Goal: Information Seeking & Learning: Check status

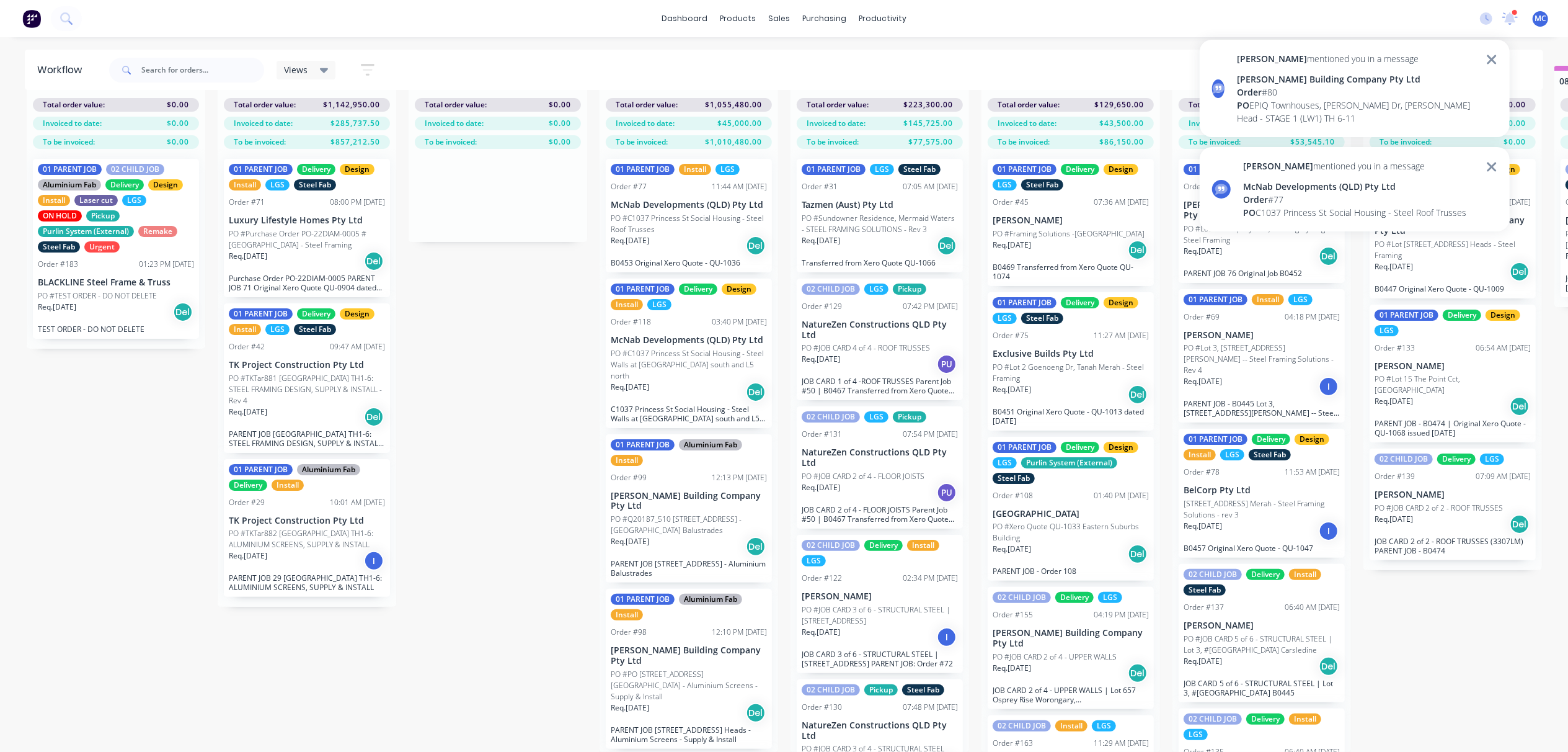
scroll to position [560, 0]
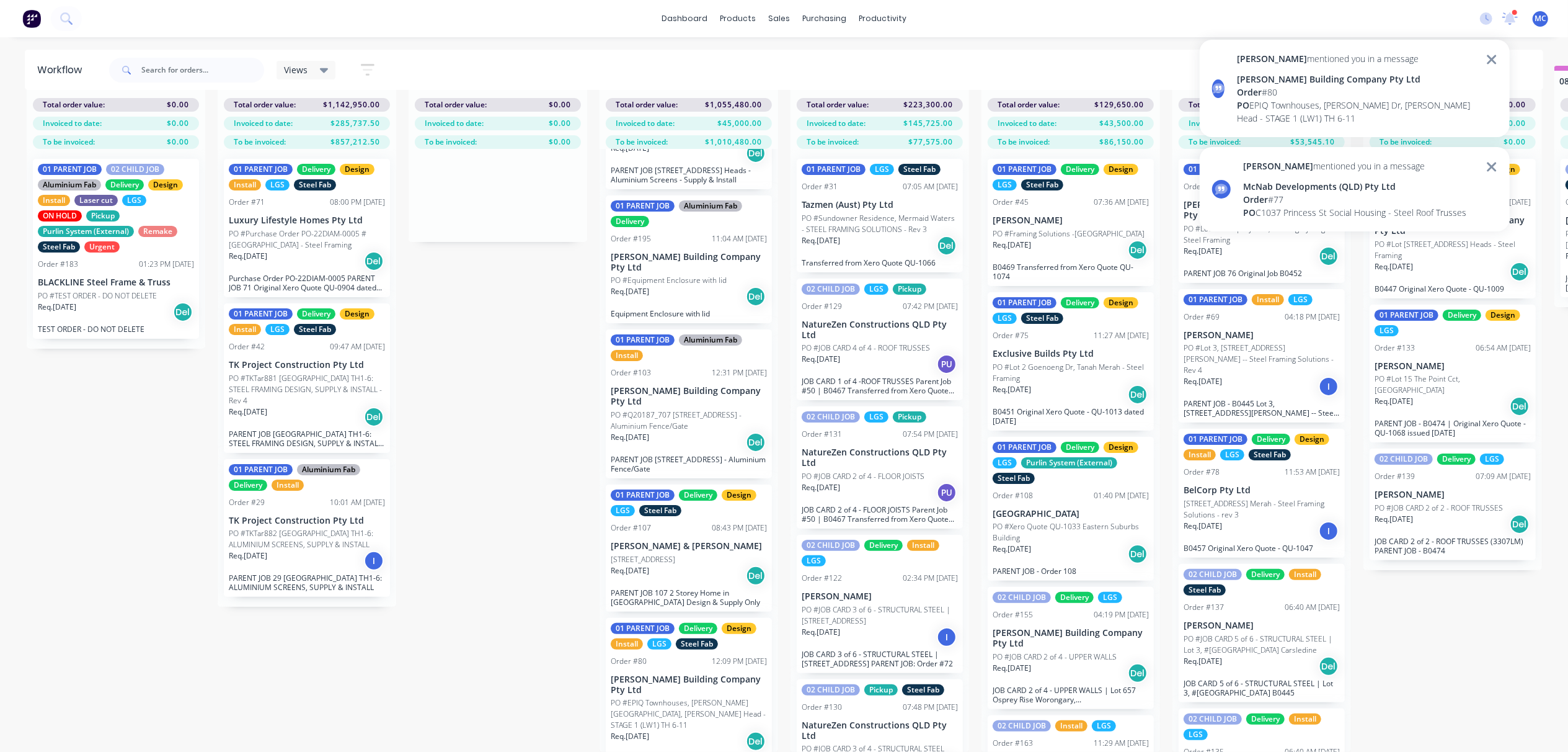
click at [1339, 83] on div "[PERSON_NAME] Building Company Pty Ltd" at bounding box center [1358, 79] width 242 height 13
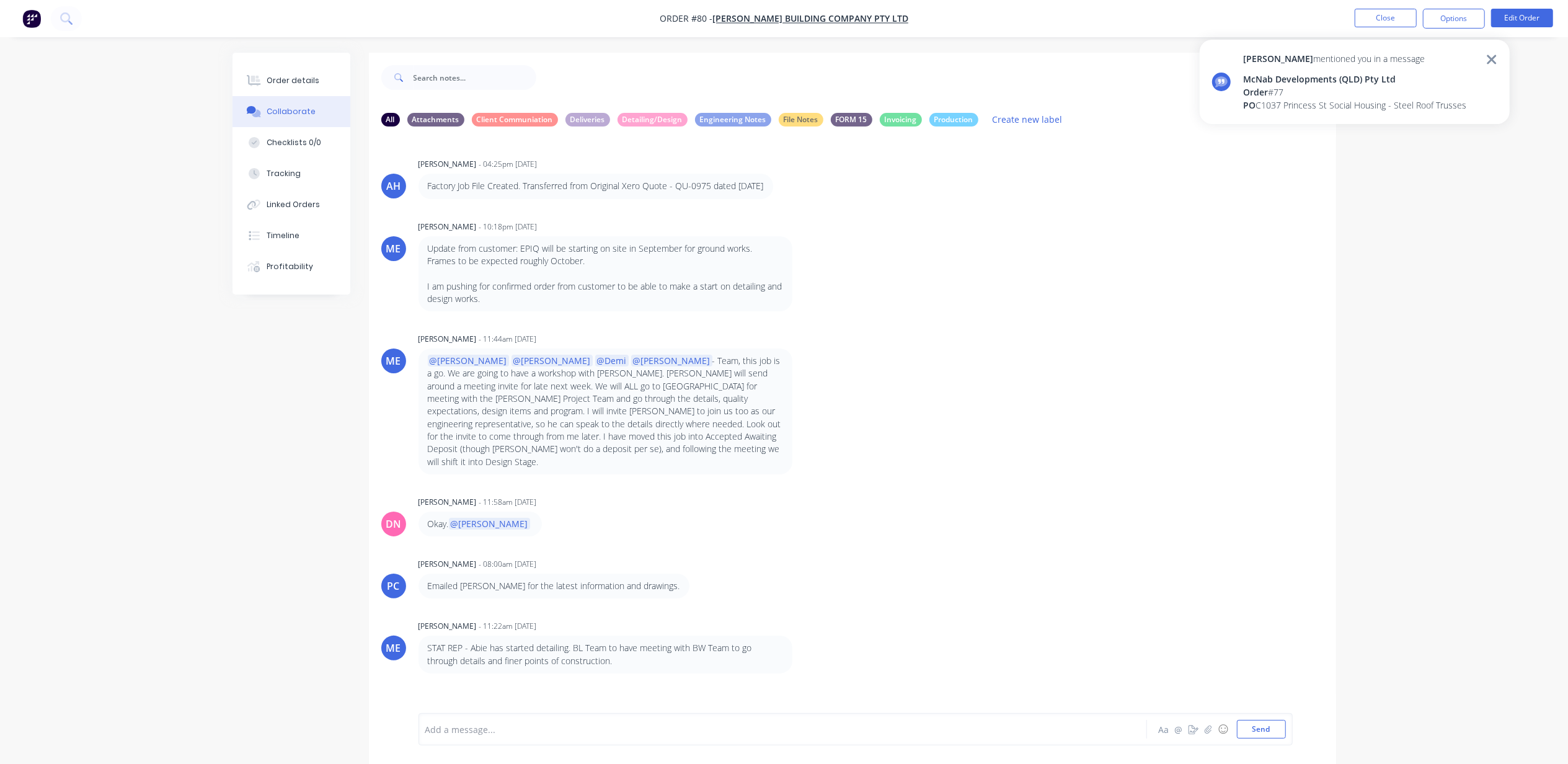
scroll to position [284, 0]
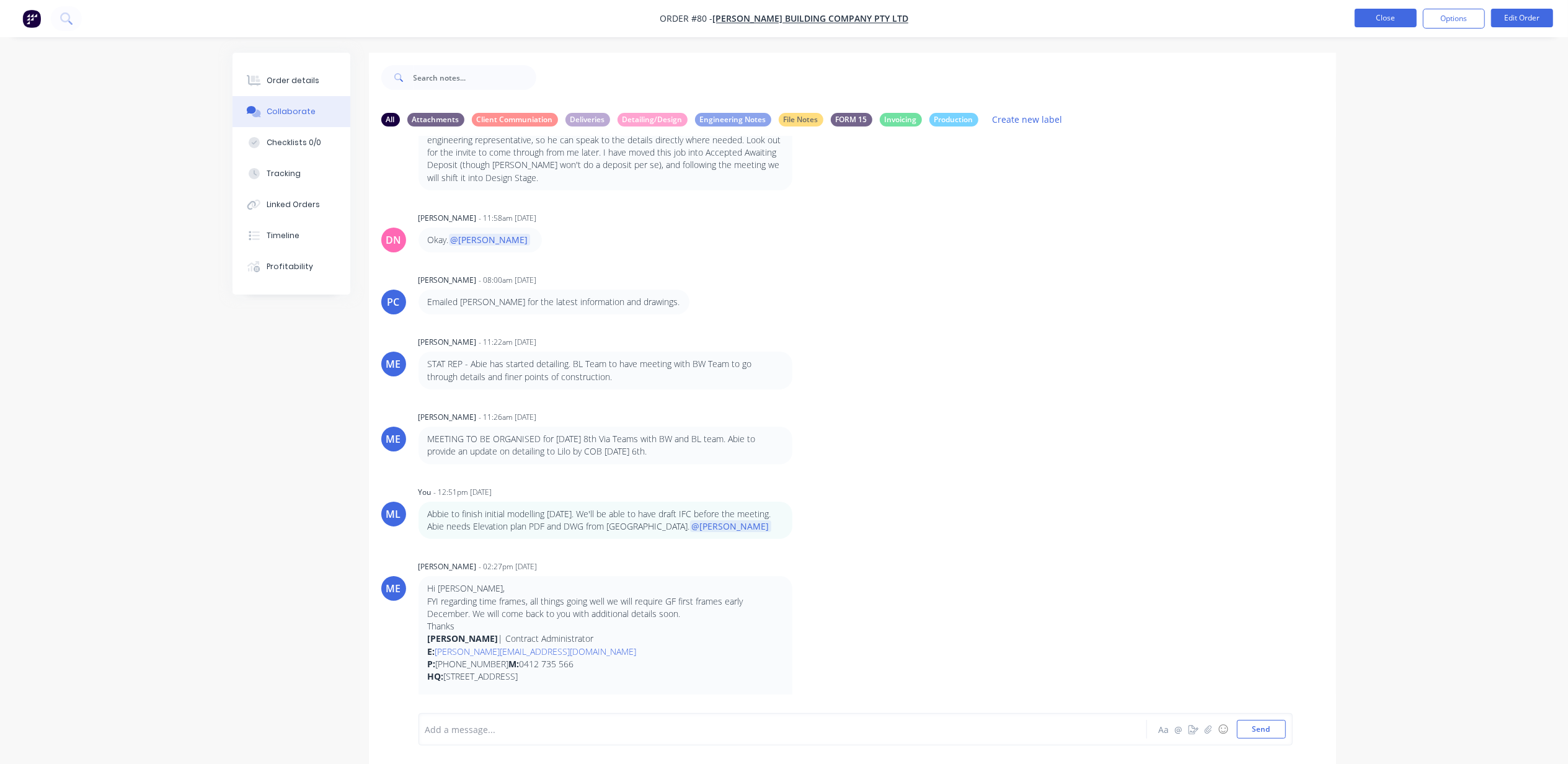
click at [1389, 15] on button "Close" at bounding box center [1385, 18] width 62 height 18
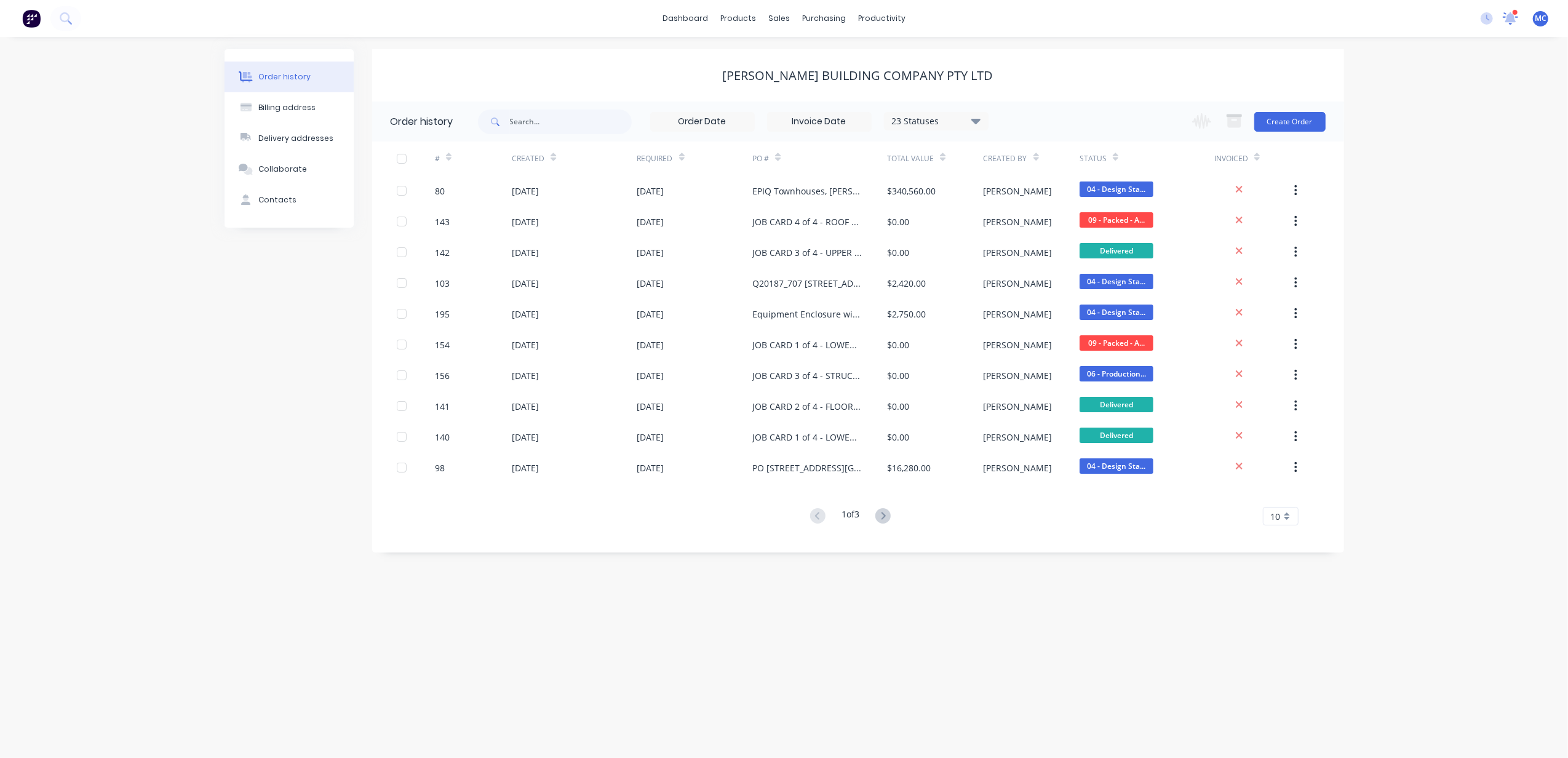
click at [1506, 20] on icon at bounding box center [1510, 17] width 15 height 12
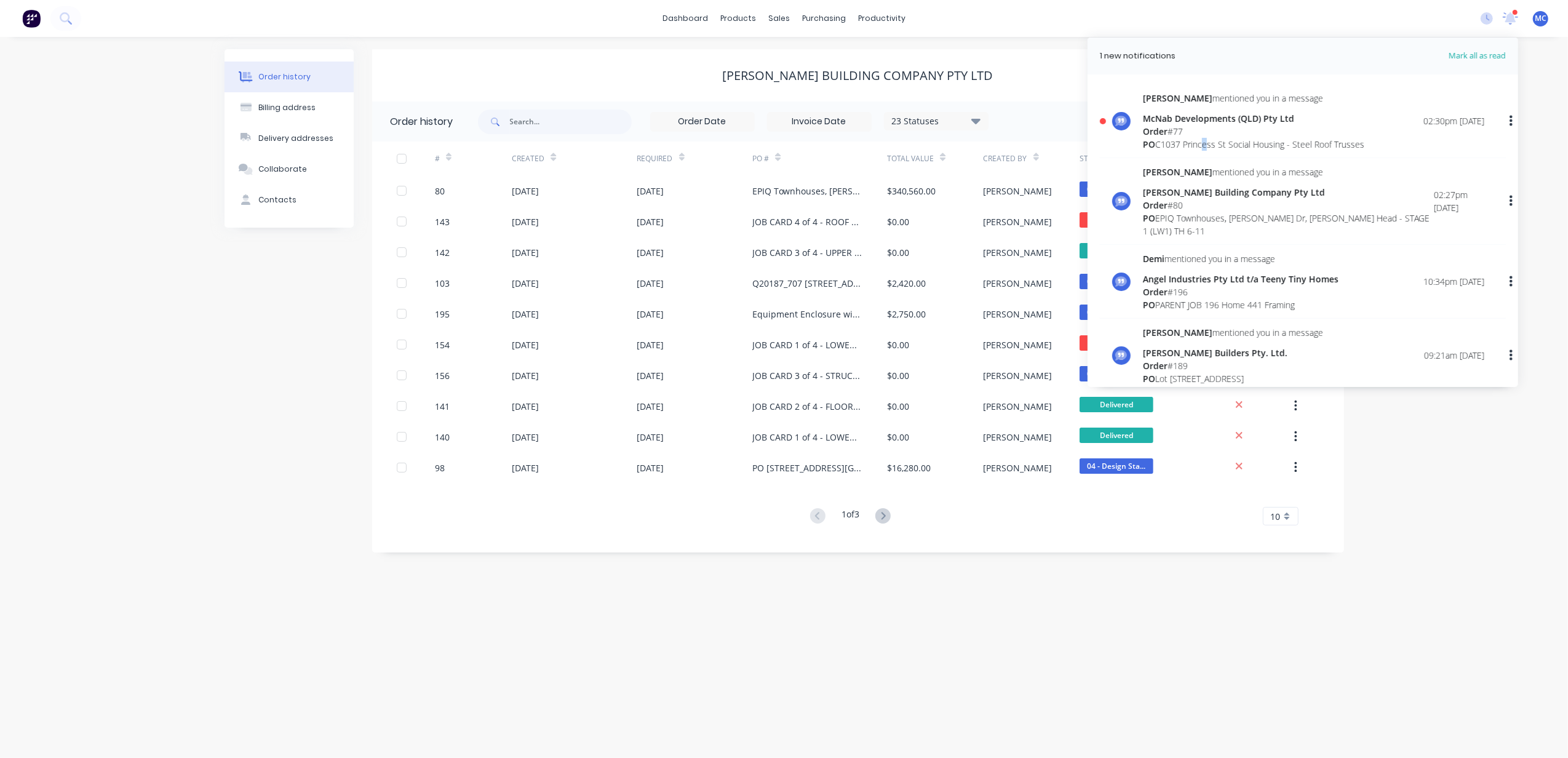
click at [1206, 138] on div "PO C1037 Princess St Social Housing - Steel Roof Trusses" at bounding box center [1254, 144] width 221 height 13
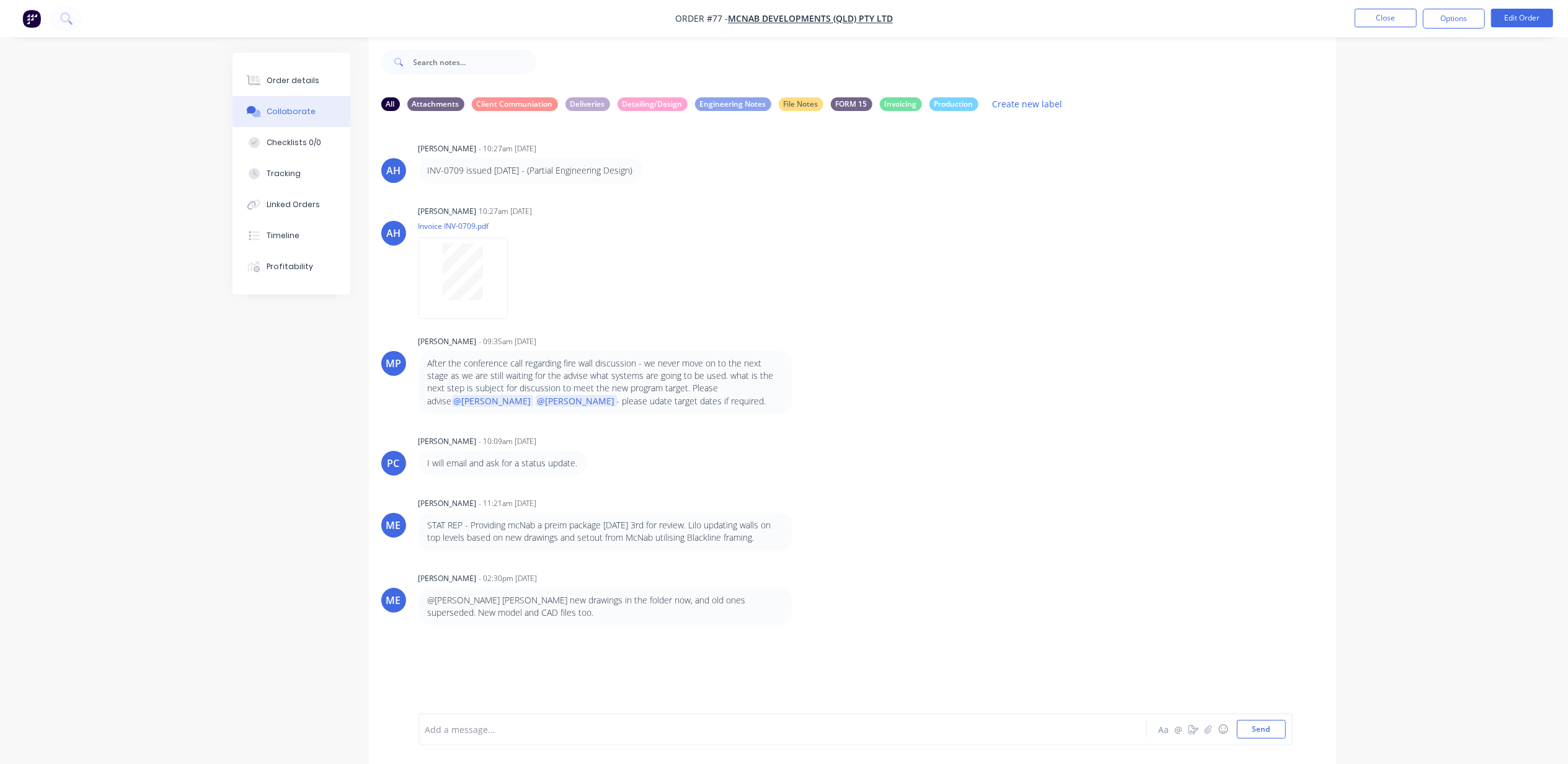
scroll to position [20, 0]
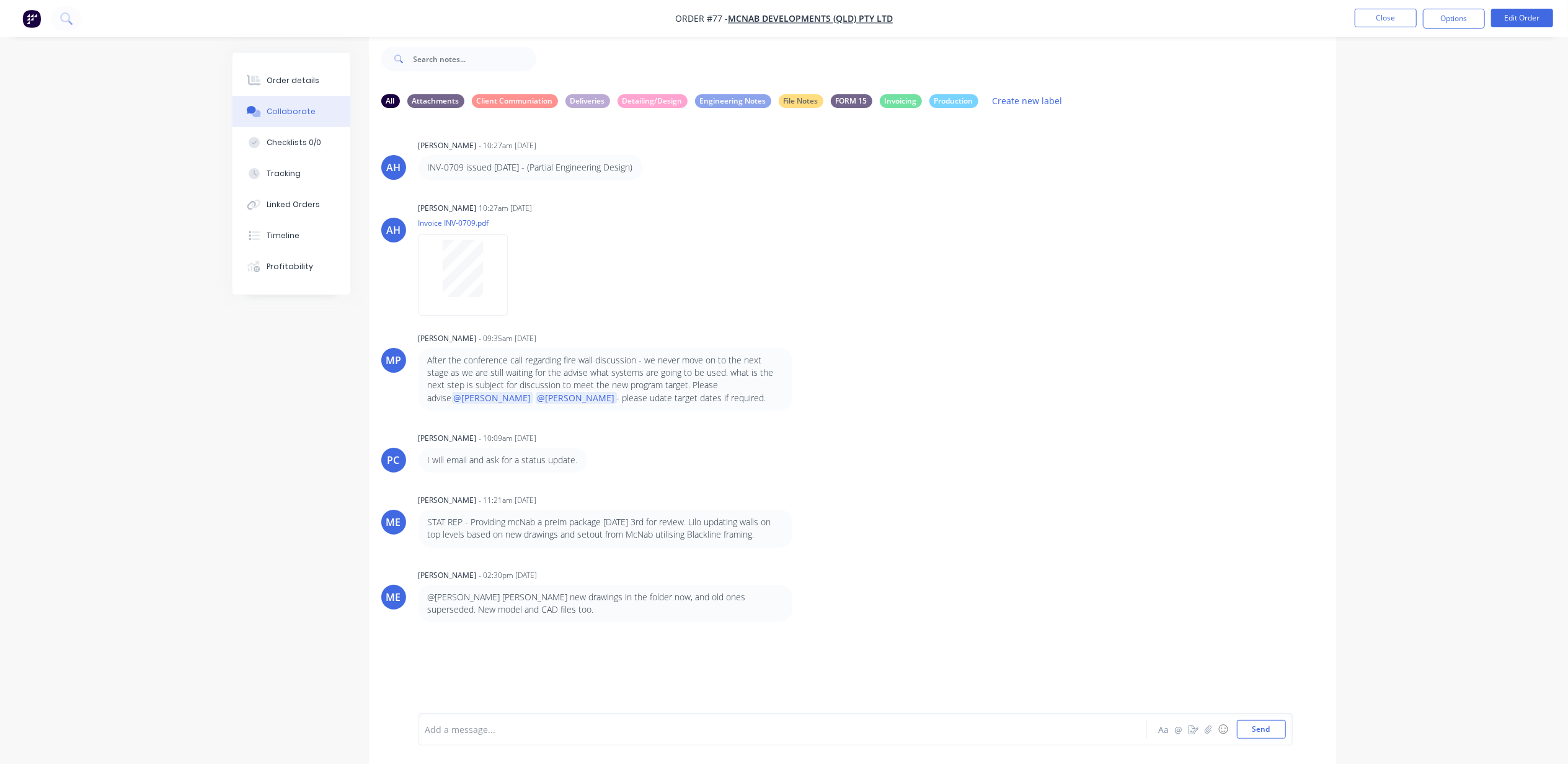
drag, startPoint x: 522, startPoint y: 608, endPoint x: 482, endPoint y: 609, distance: 40.0
click at [482, 609] on p "@[PERSON_NAME] [PERSON_NAME] new drawings in the folder now, and old ones super…" at bounding box center [606, 604] width 355 height 25
click at [1394, 25] on button "Close" at bounding box center [1385, 18] width 62 height 18
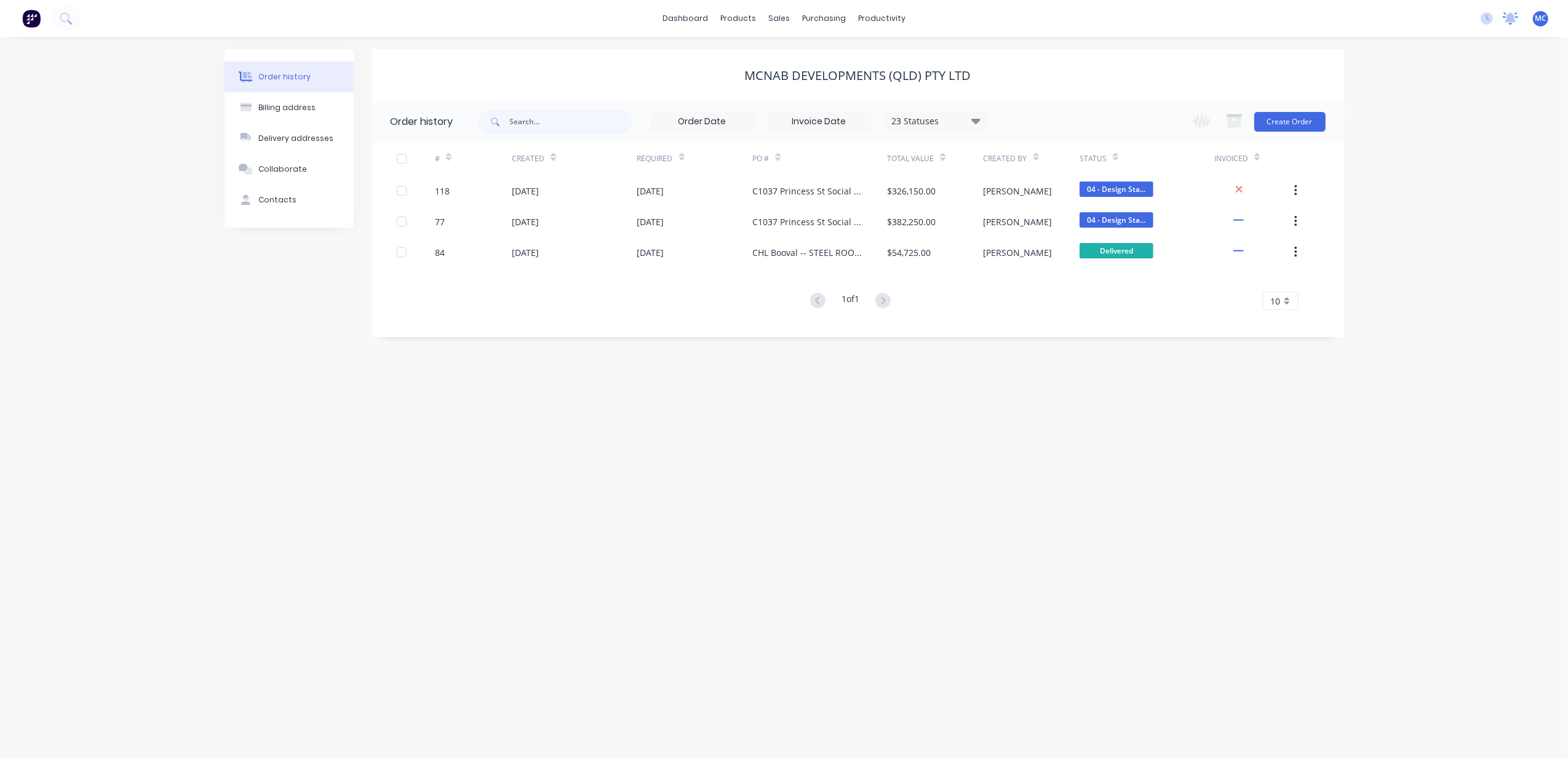
click at [1511, 13] on icon at bounding box center [1511, 17] width 11 height 10
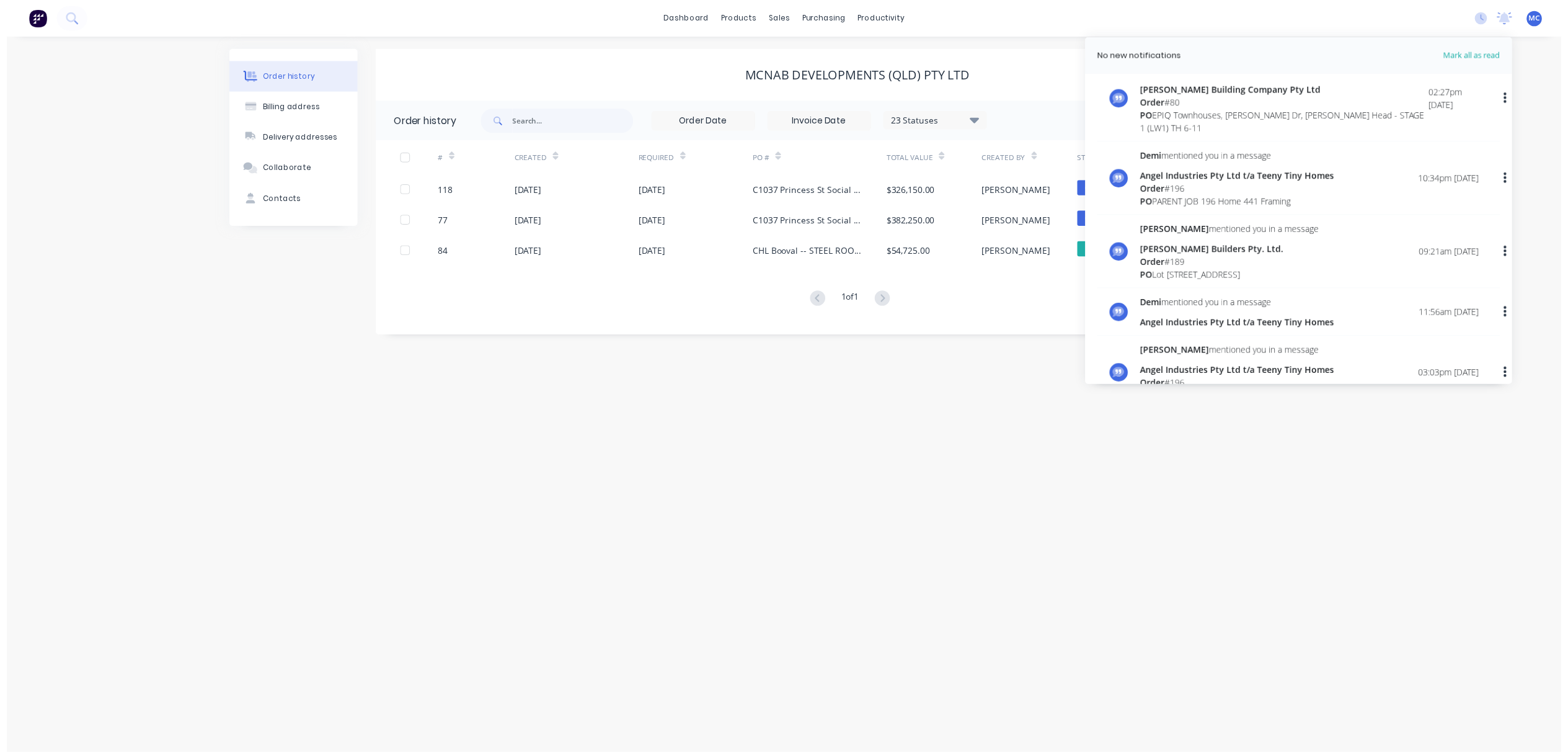
scroll to position [413, 0]
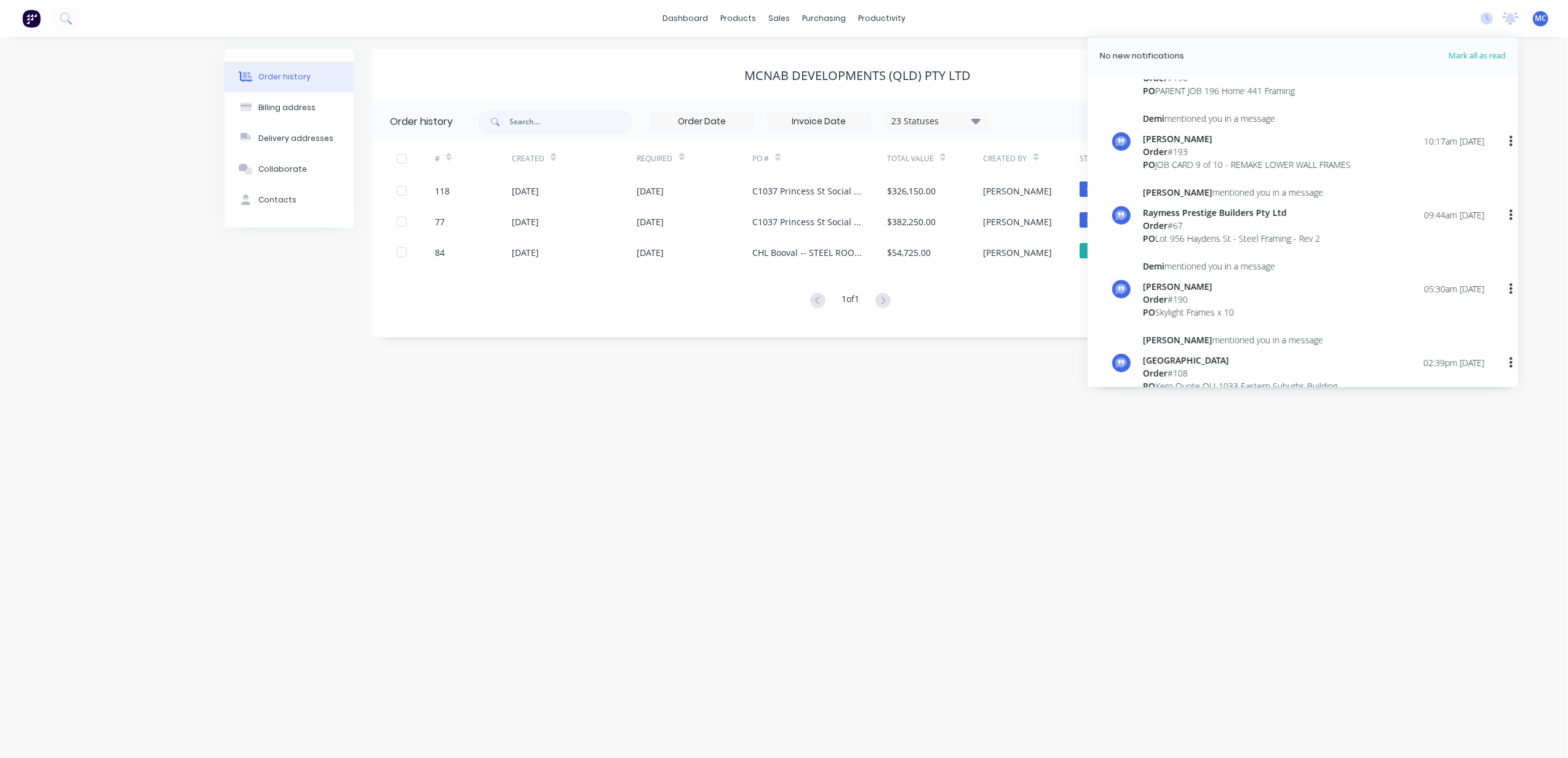
click at [266, 71] on div "Order history" at bounding box center [284, 77] width 52 height 11
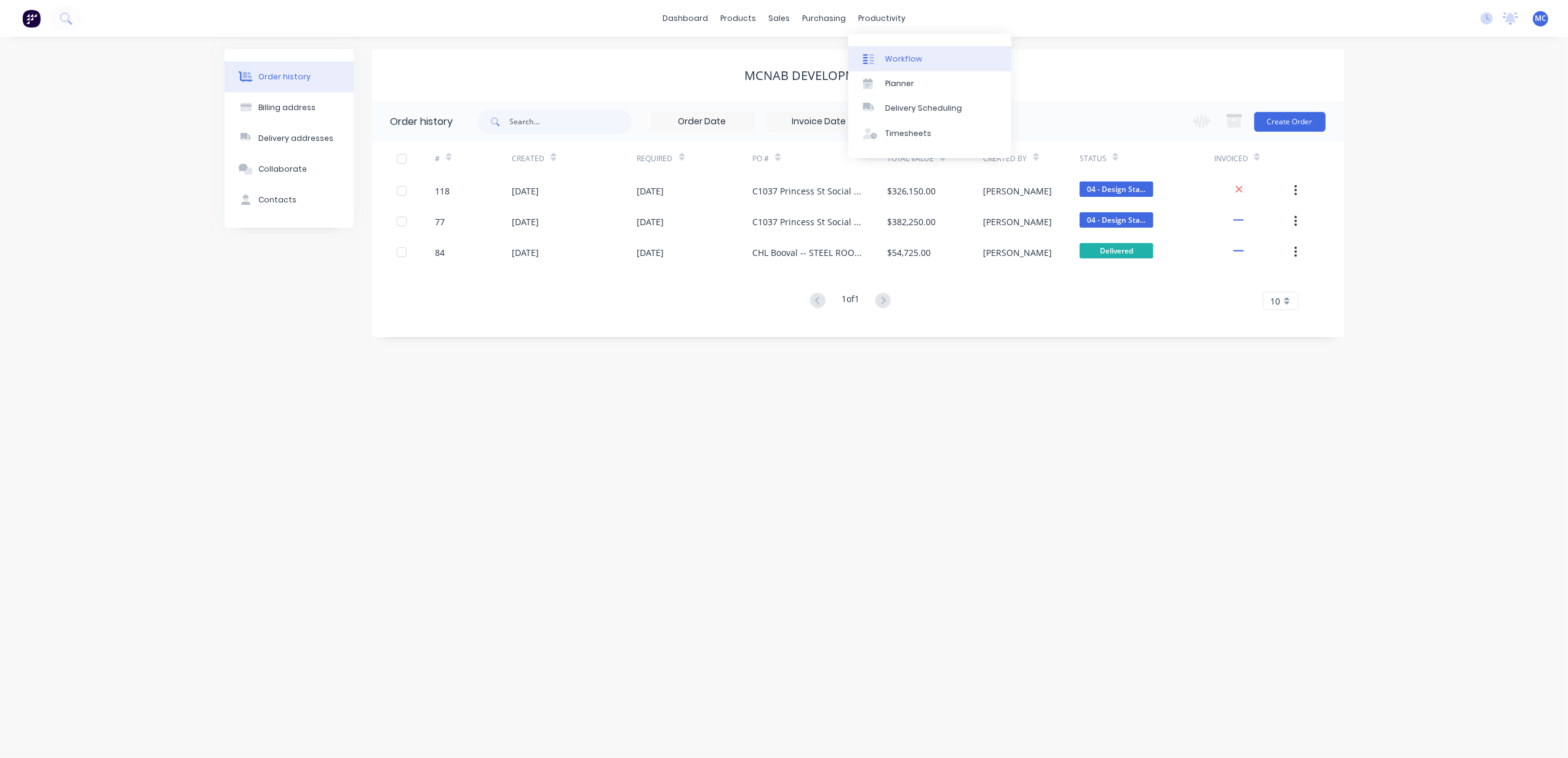
click at [871, 57] on icon at bounding box center [869, 59] width 11 height 11
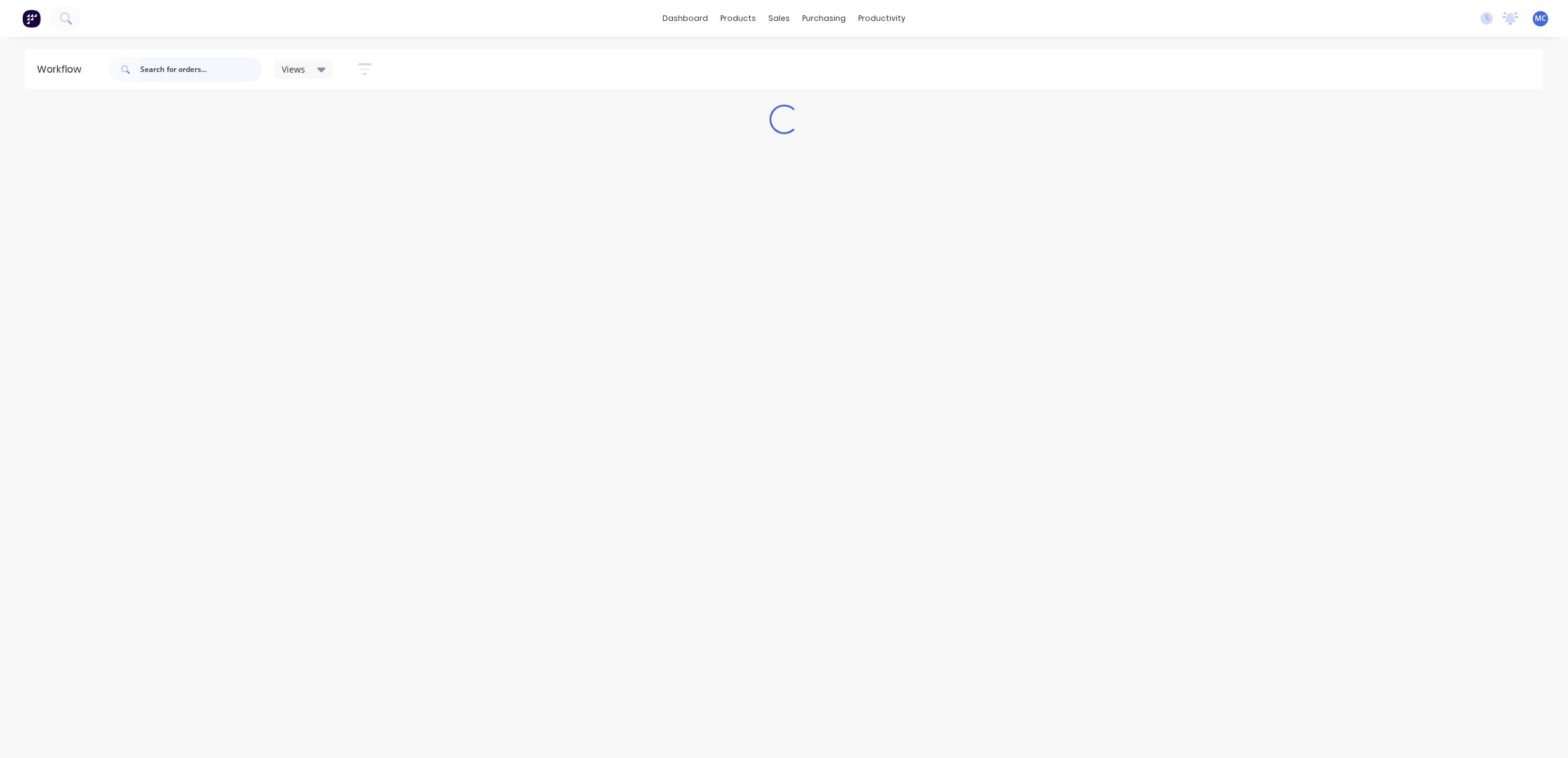
click at [190, 64] on input "text" at bounding box center [201, 70] width 122 height 25
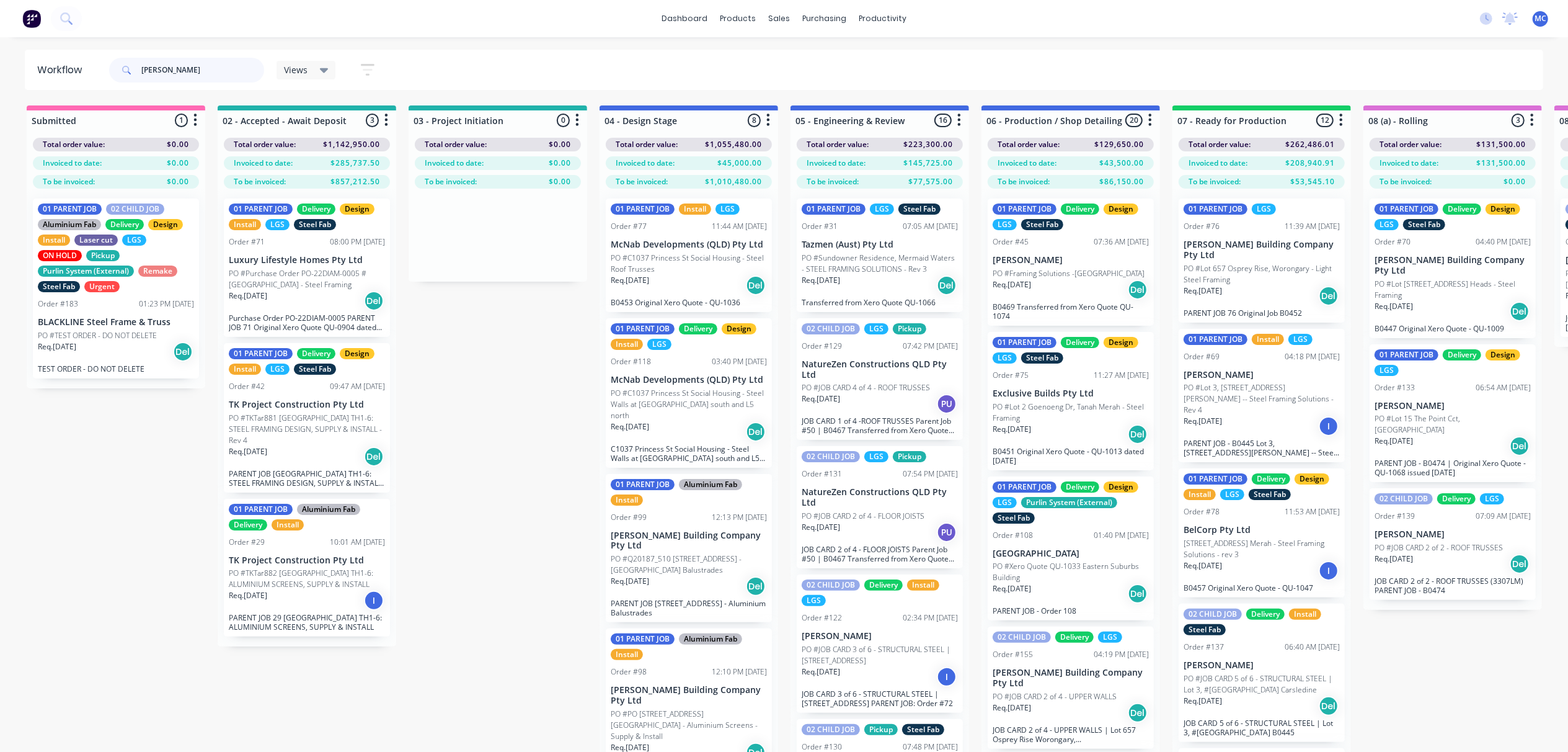
type input "[PERSON_NAME]"
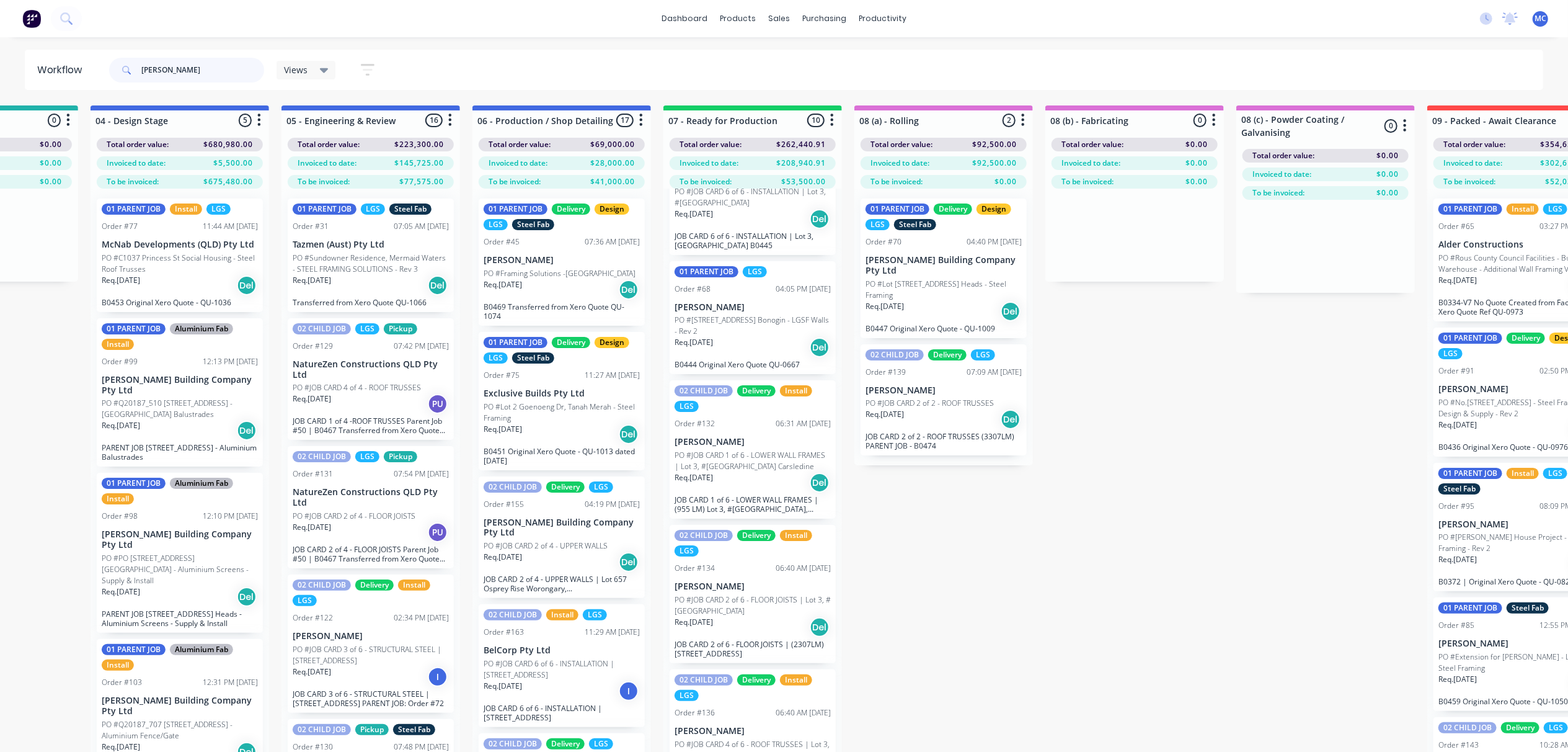
scroll to position [762, 0]
click at [722, 314] on p "PO #[STREET_ADDRESS] Bonogin - LGSF Walls - Rev 2" at bounding box center [752, 324] width 156 height 22
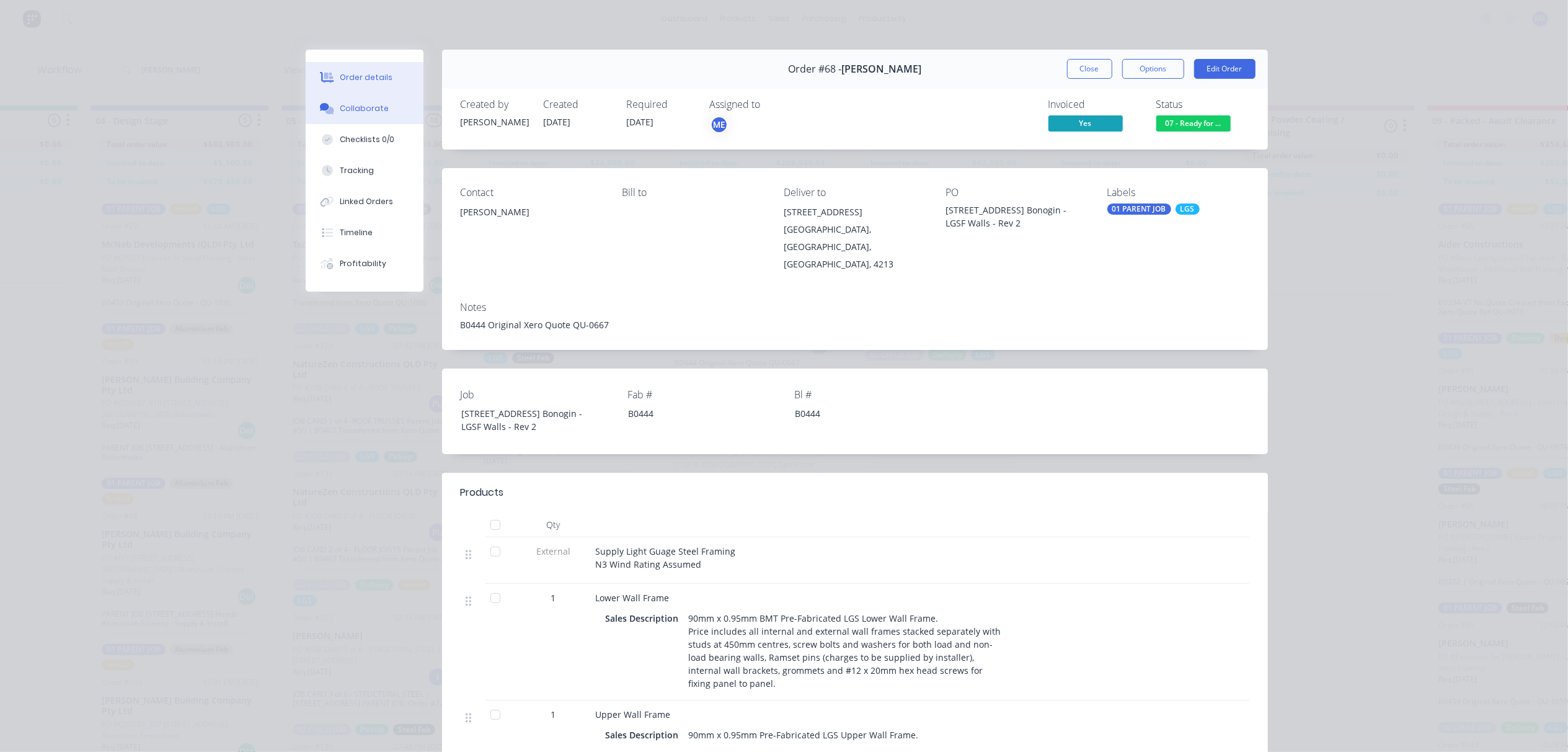
click at [345, 103] on div "Collaborate" at bounding box center [364, 109] width 49 height 11
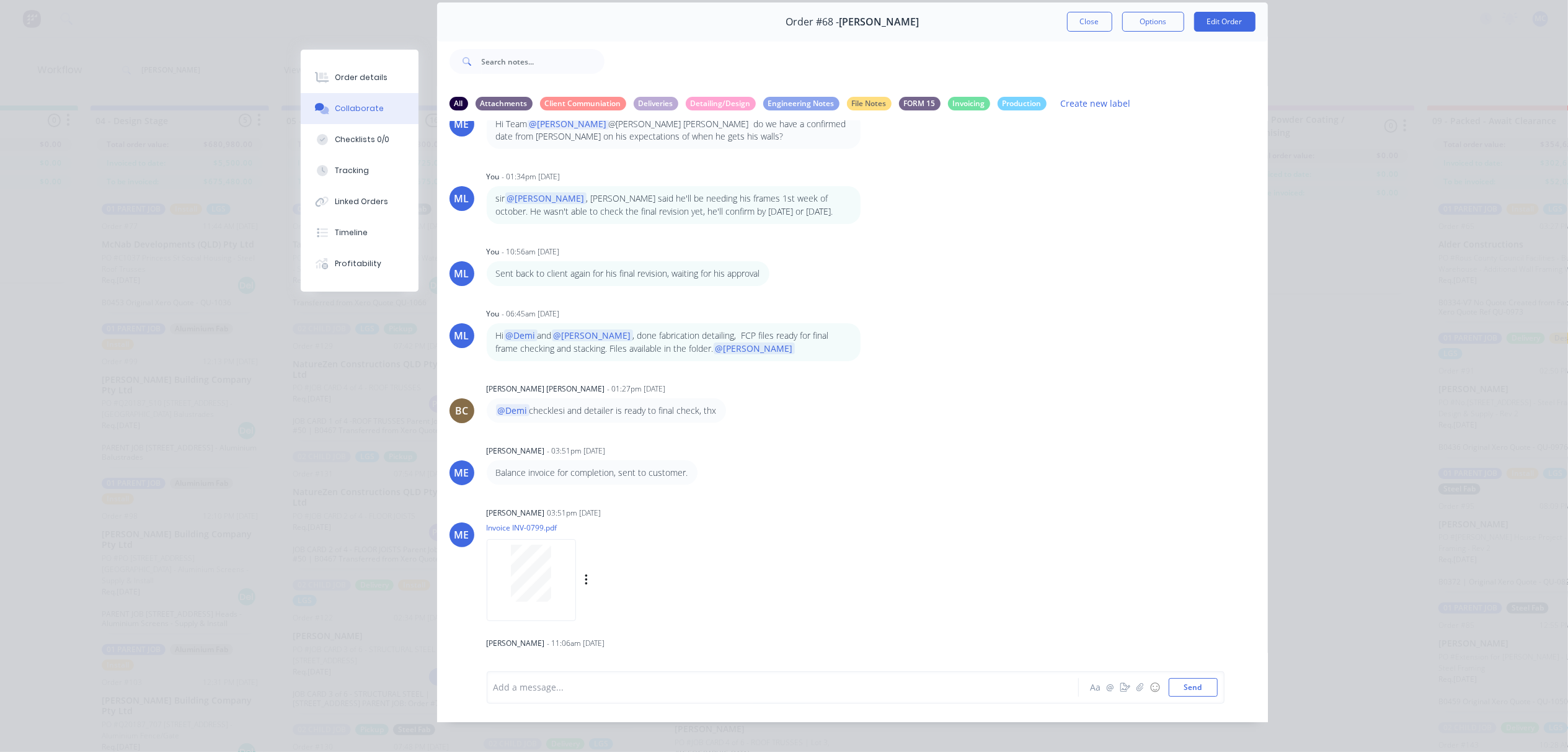
scroll to position [69, 0]
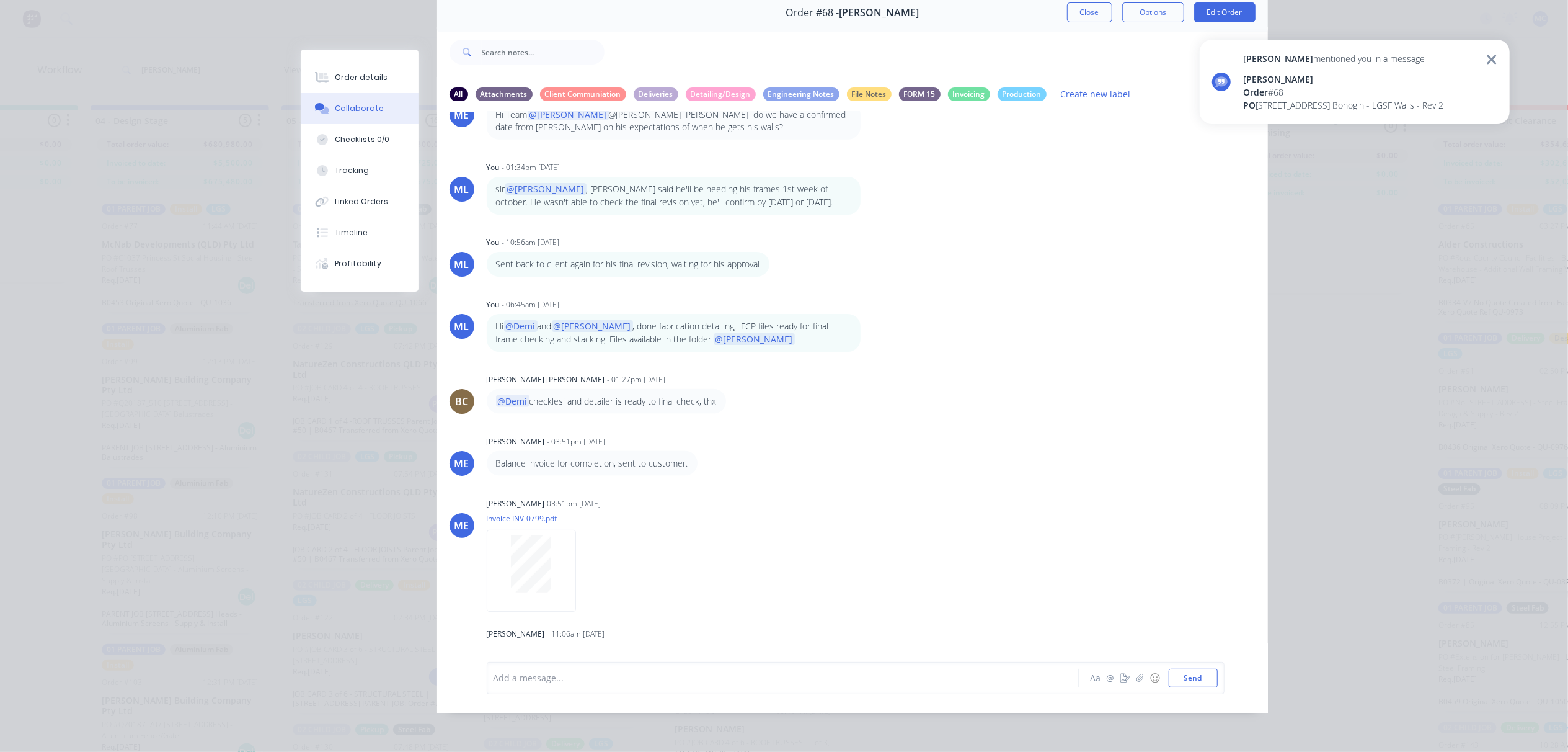
click at [1422, 85] on div "Order # 68" at bounding box center [1343, 92] width 200 height 13
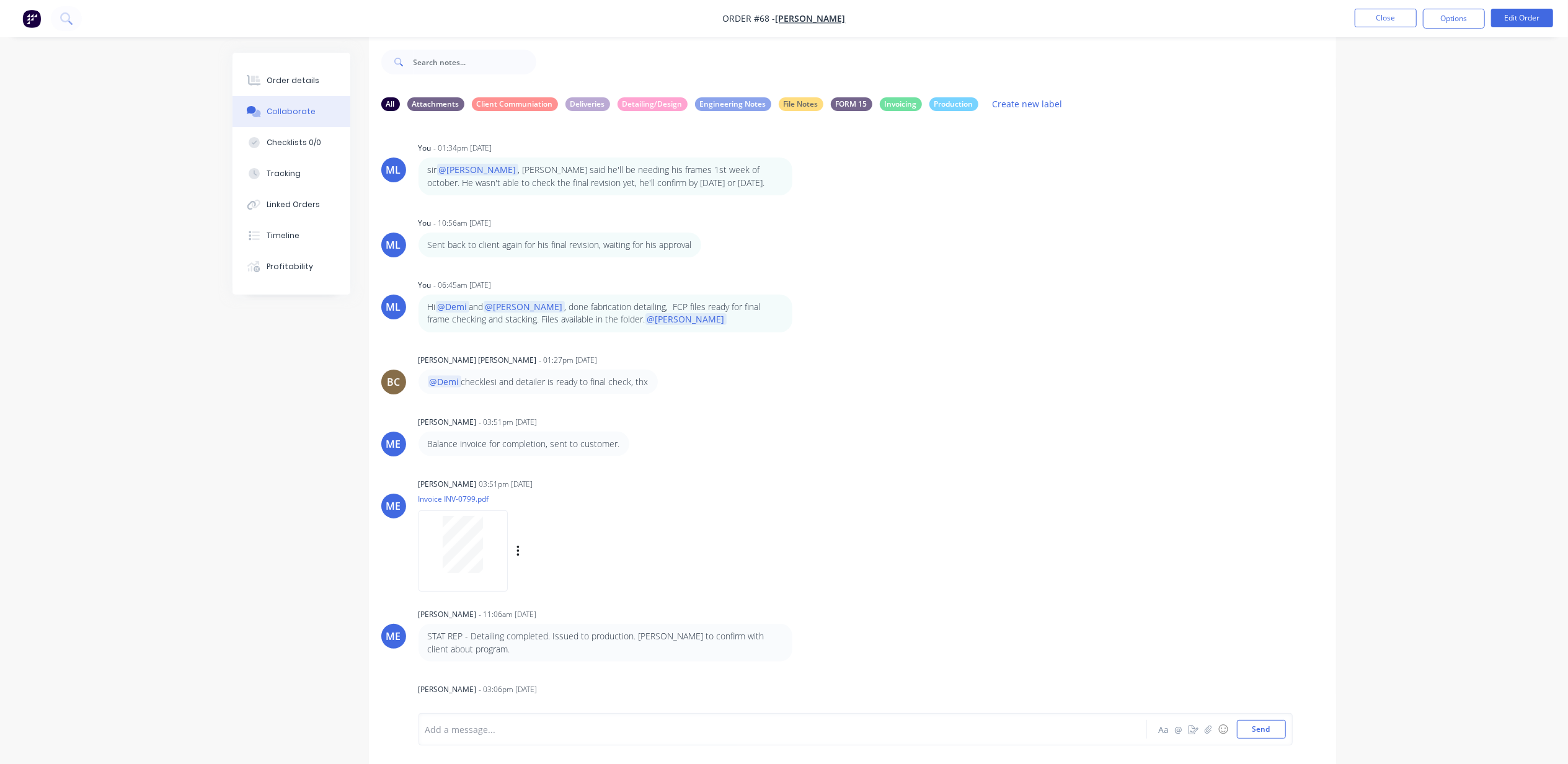
scroll to position [20, 0]
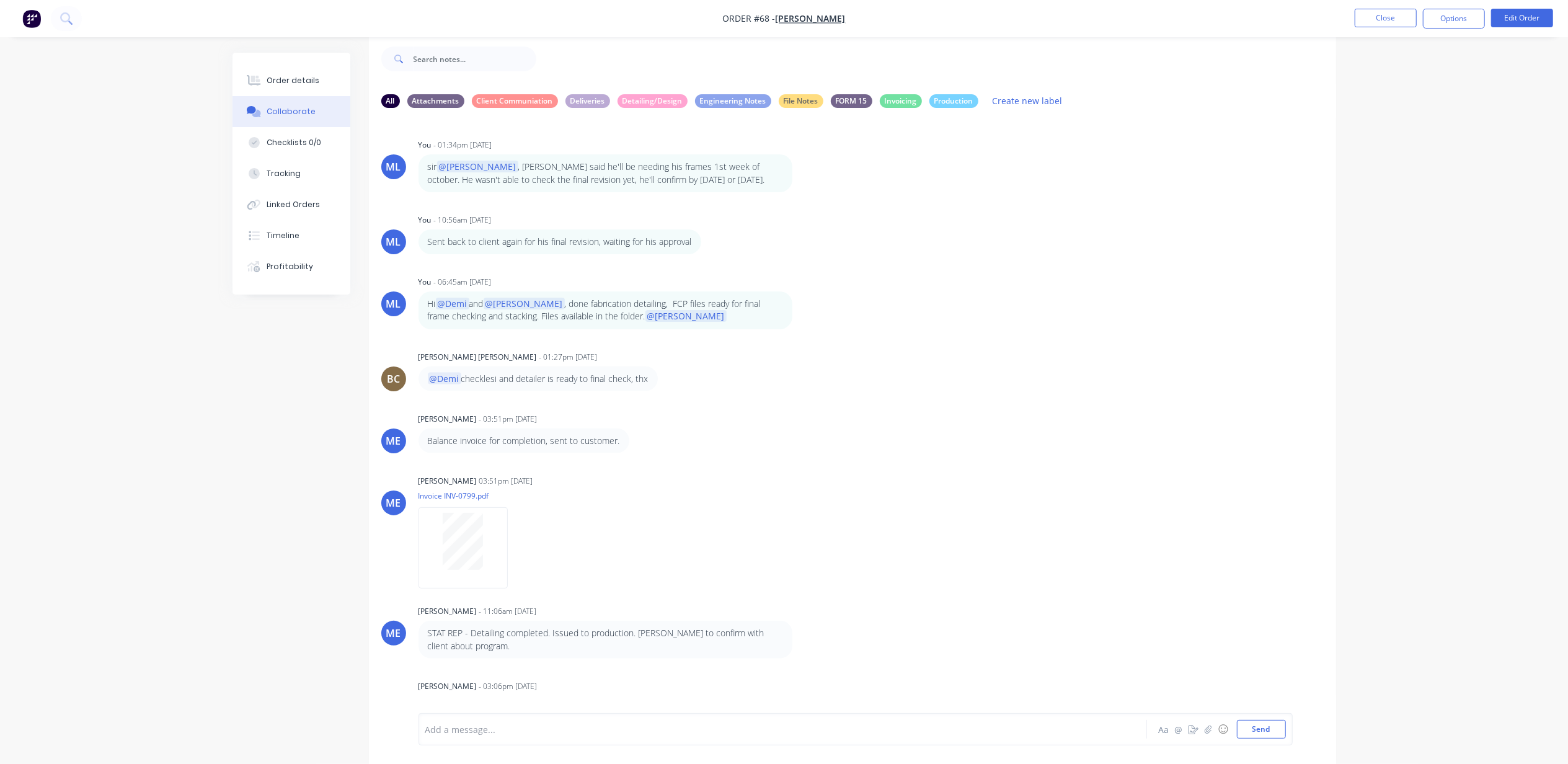
click at [1390, 6] on nav "Order #68 - [PERSON_NAME] Close Options Edit Order" at bounding box center [784, 18] width 1568 height 37
click at [1393, 1] on nav "Order #68 - [PERSON_NAME] Close Options Edit Order" at bounding box center [784, 18] width 1568 height 37
click at [1393, 15] on button "Close" at bounding box center [1385, 18] width 62 height 18
